Goal: Information Seeking & Learning: Learn about a topic

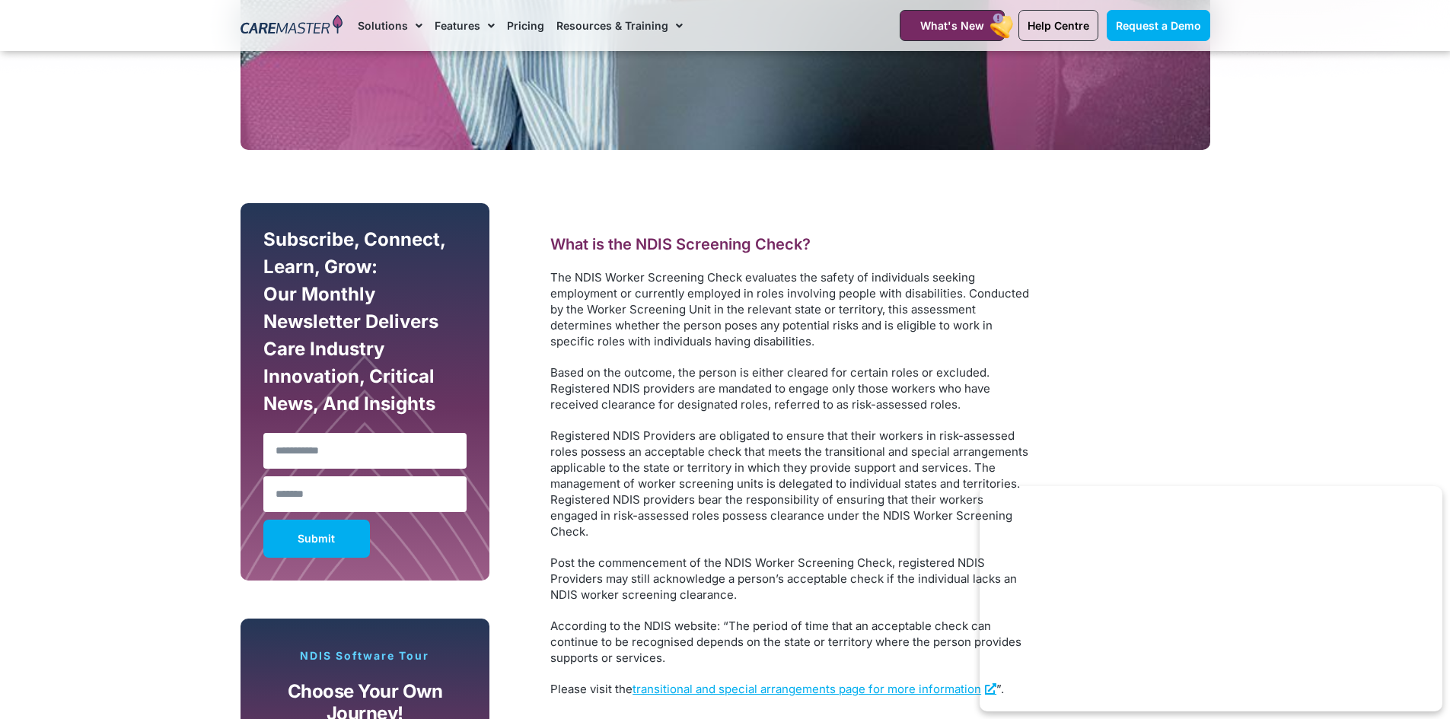
scroll to position [685, 0]
